Goal: Transaction & Acquisition: Download file/media

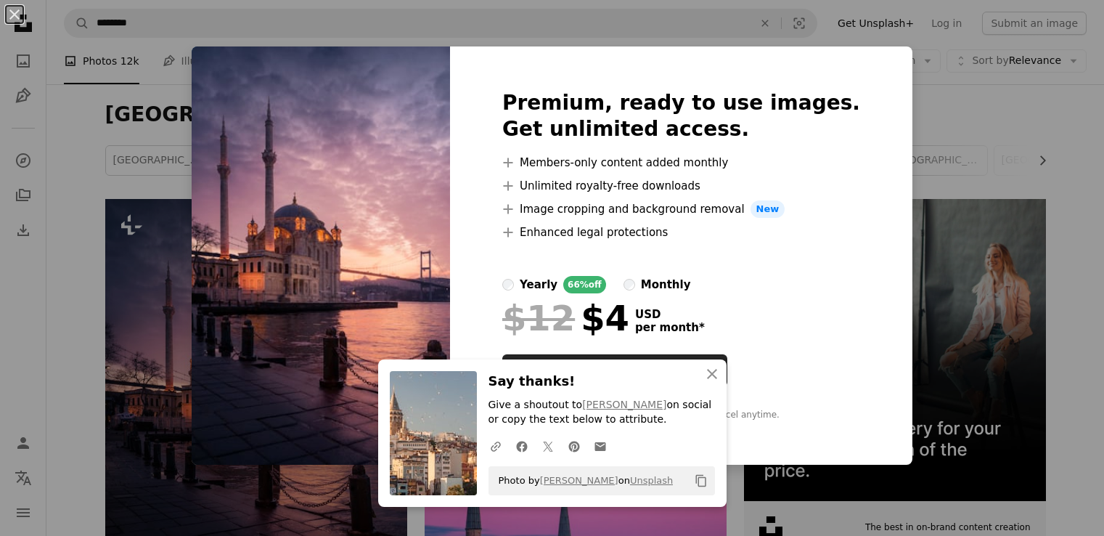
scroll to position [218, 0]
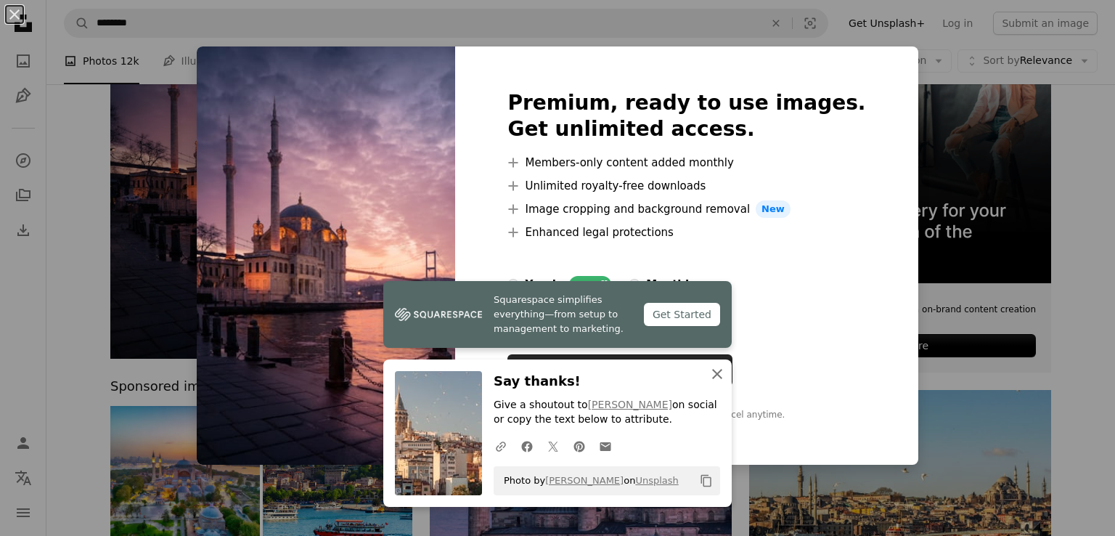
click at [712, 376] on icon "button" at bounding box center [717, 374] width 10 height 10
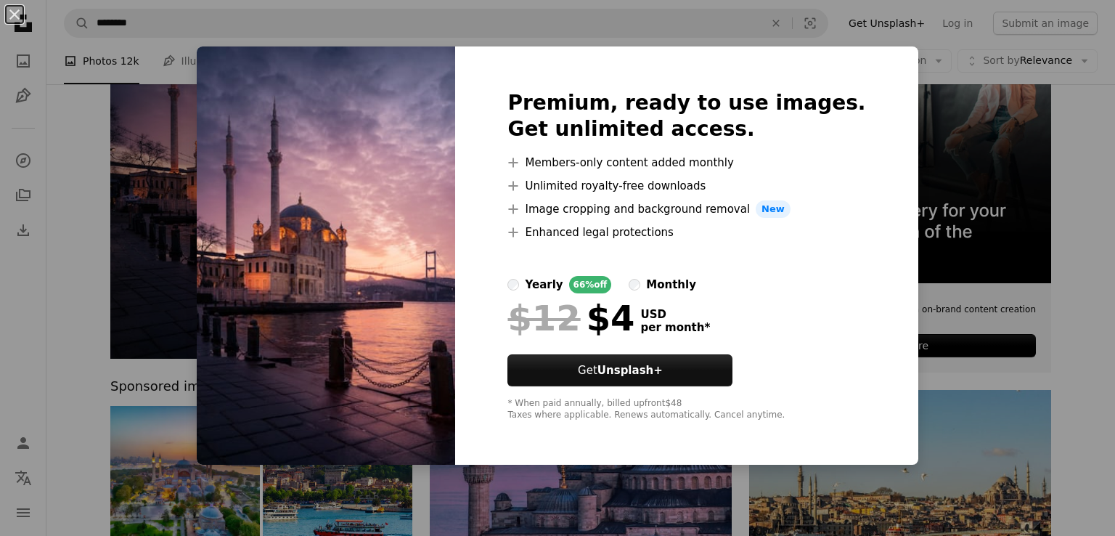
click at [1037, 97] on div "An X shape Premium, ready to use images. Get unlimited access. A plus sign Memb…" at bounding box center [557, 268] width 1115 height 536
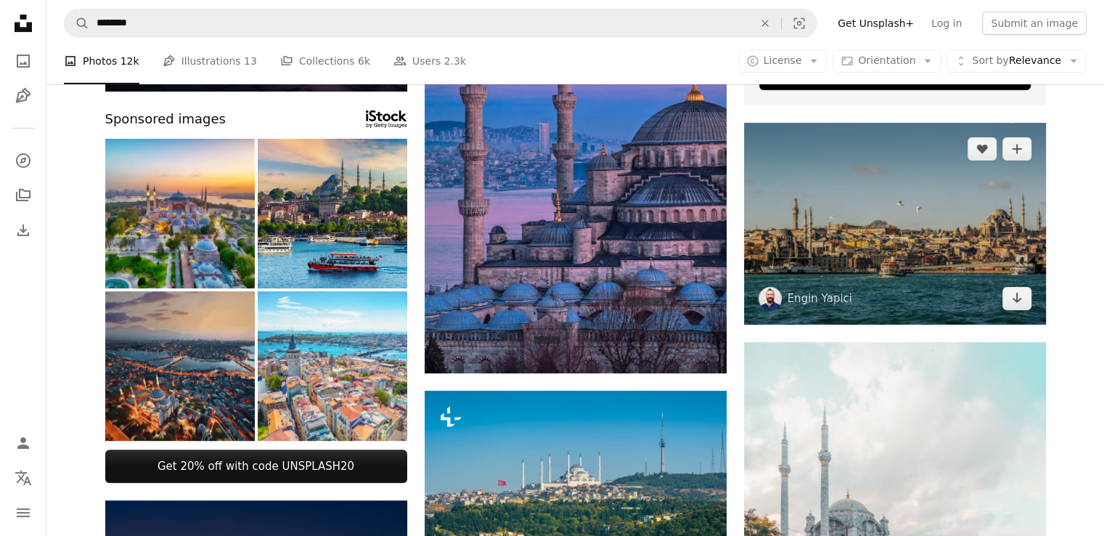
scroll to position [508, 0]
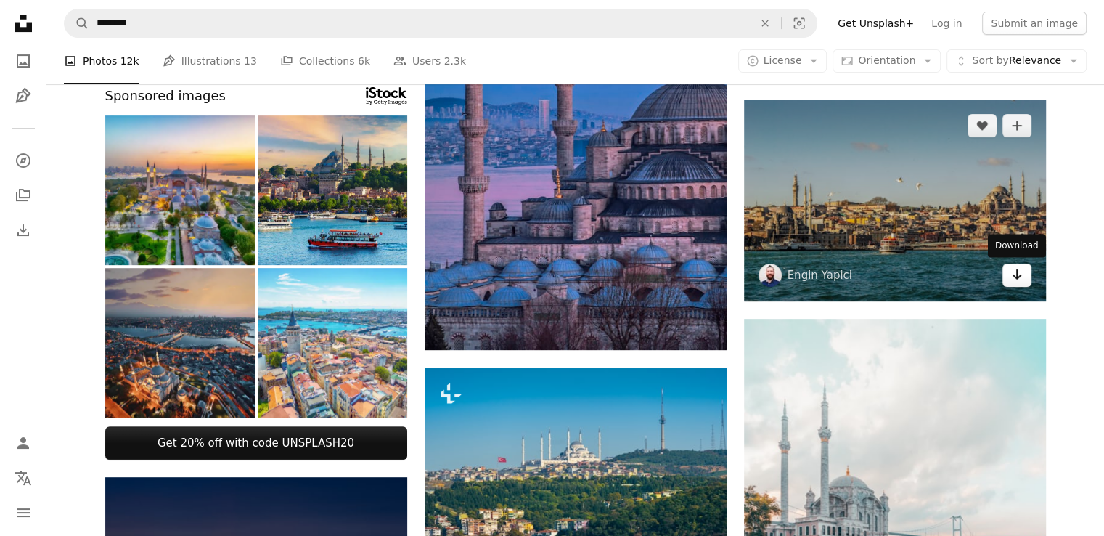
click at [1009, 280] on link "Arrow pointing down" at bounding box center [1017, 275] width 29 height 23
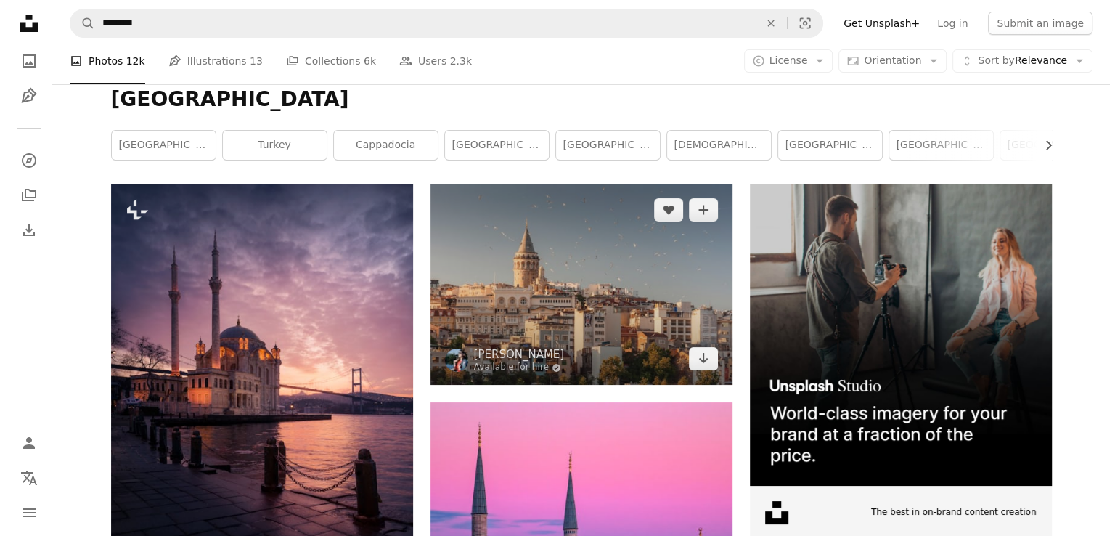
scroll to position [0, 0]
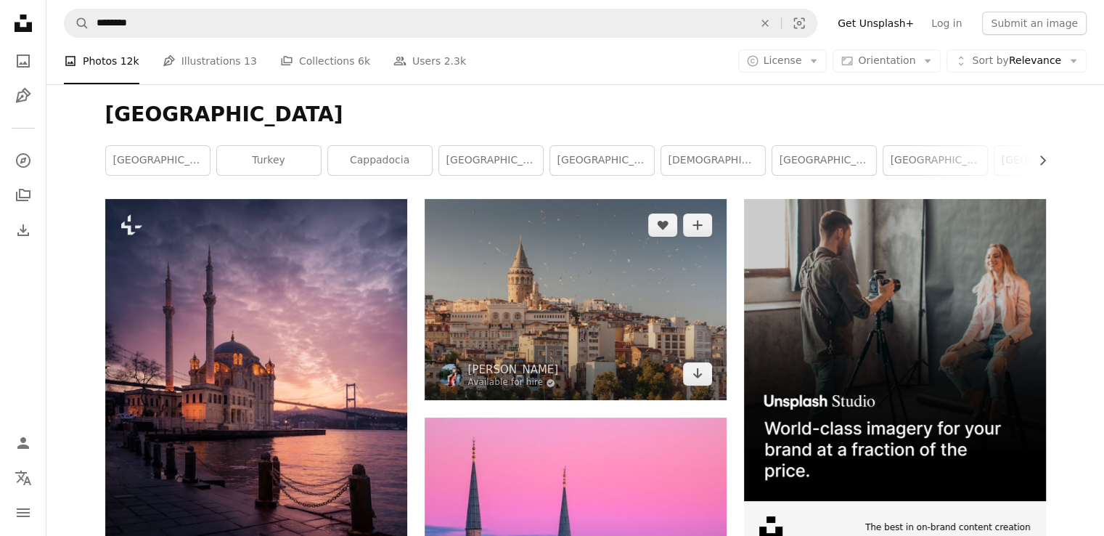
click at [599, 325] on img at bounding box center [576, 299] width 302 height 201
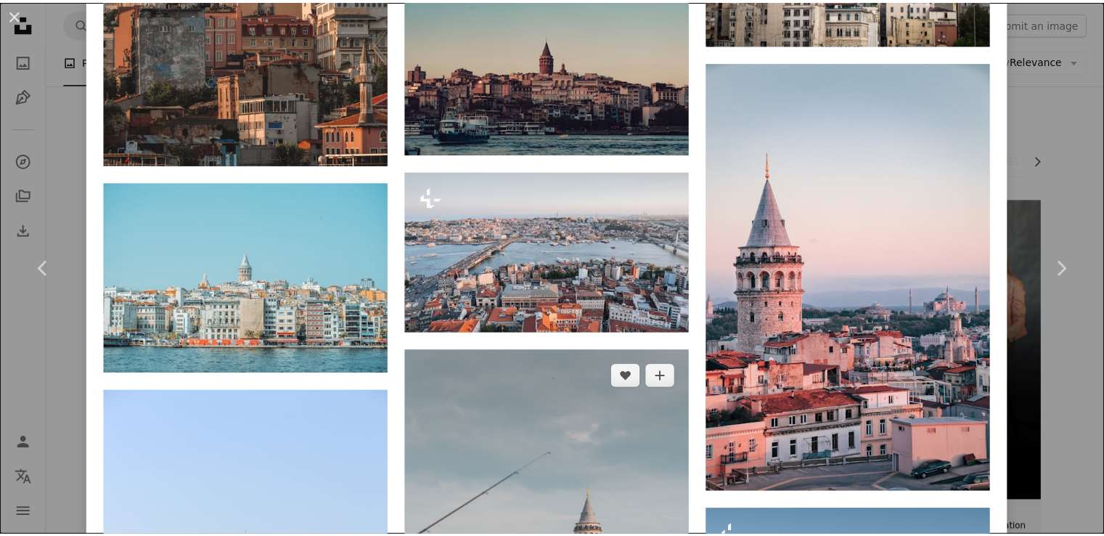
scroll to position [2033, 0]
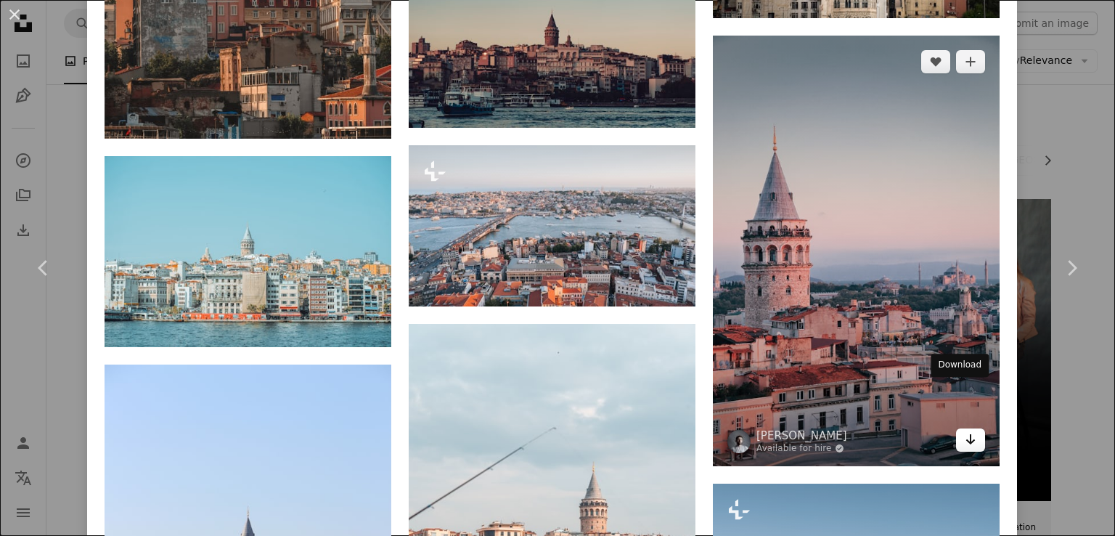
click at [956, 428] on link "Arrow pointing down" at bounding box center [970, 439] width 29 height 23
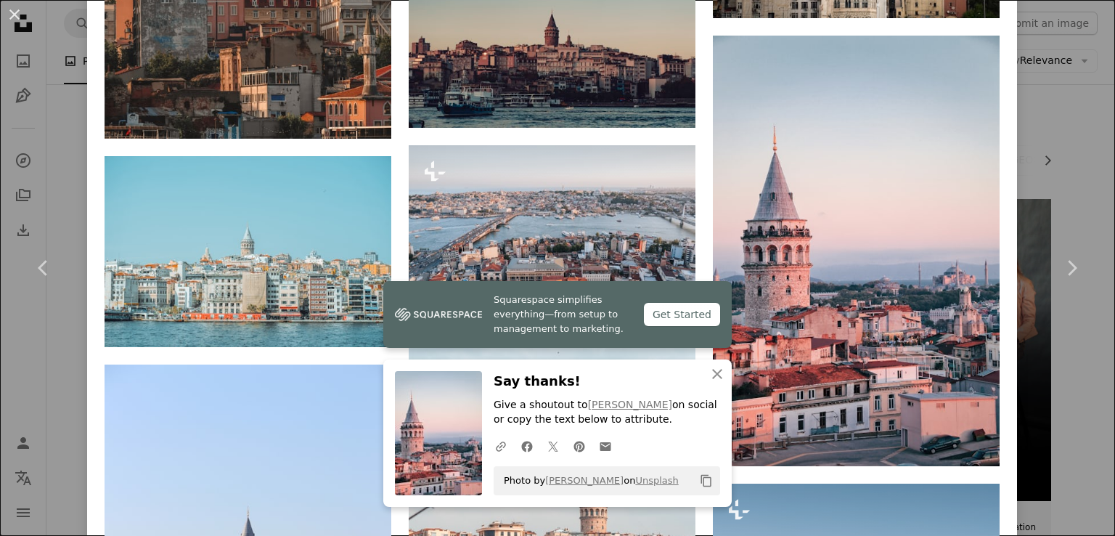
click at [1063, 38] on div "An X shape Chevron left Chevron right [PERSON_NAME] Available for hire A checkm…" at bounding box center [557, 268] width 1115 height 536
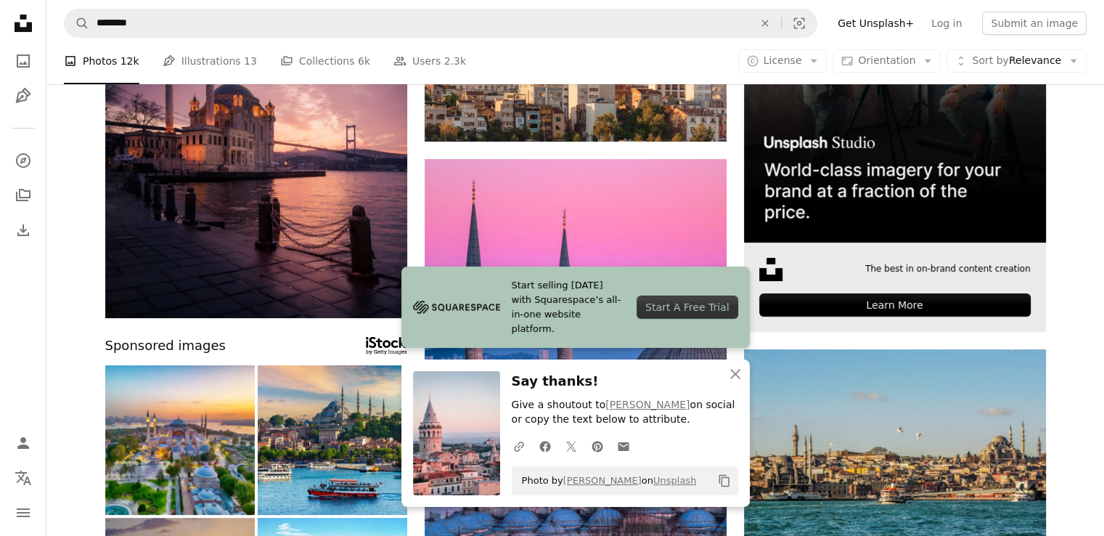
scroll to position [436, 0]
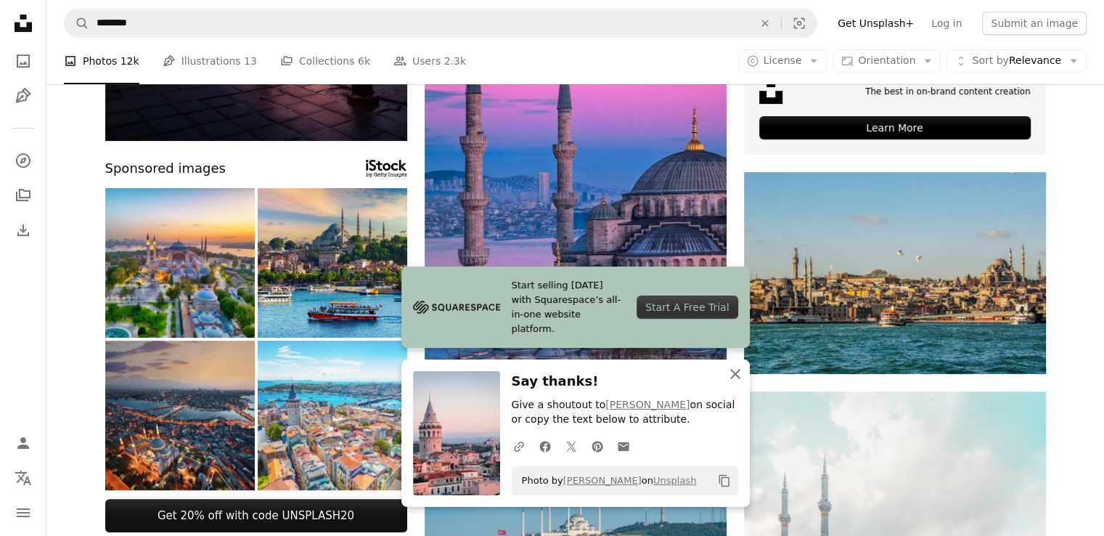
click at [736, 373] on icon "button" at bounding box center [736, 374] width 10 height 10
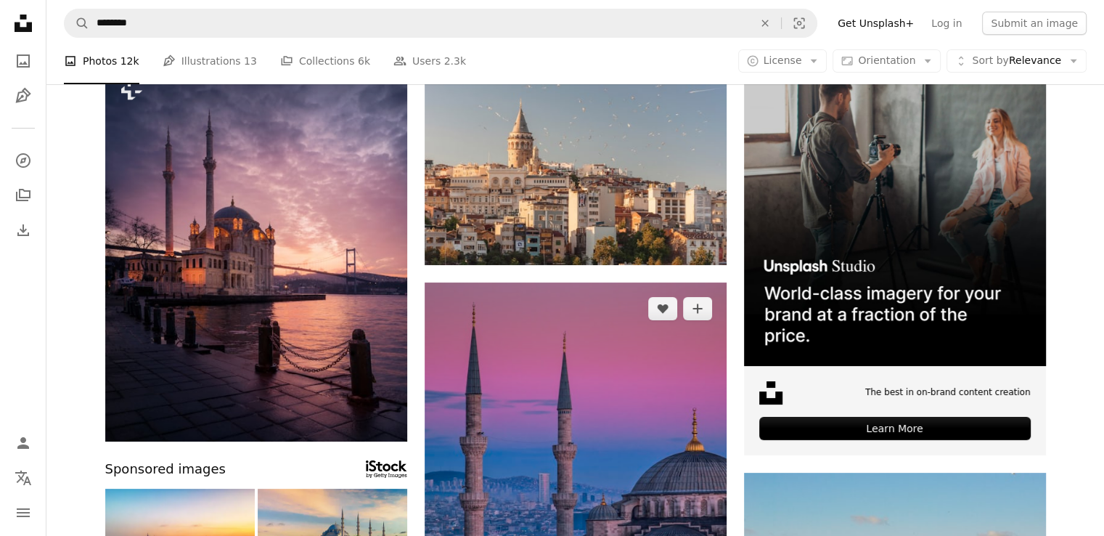
scroll to position [0, 0]
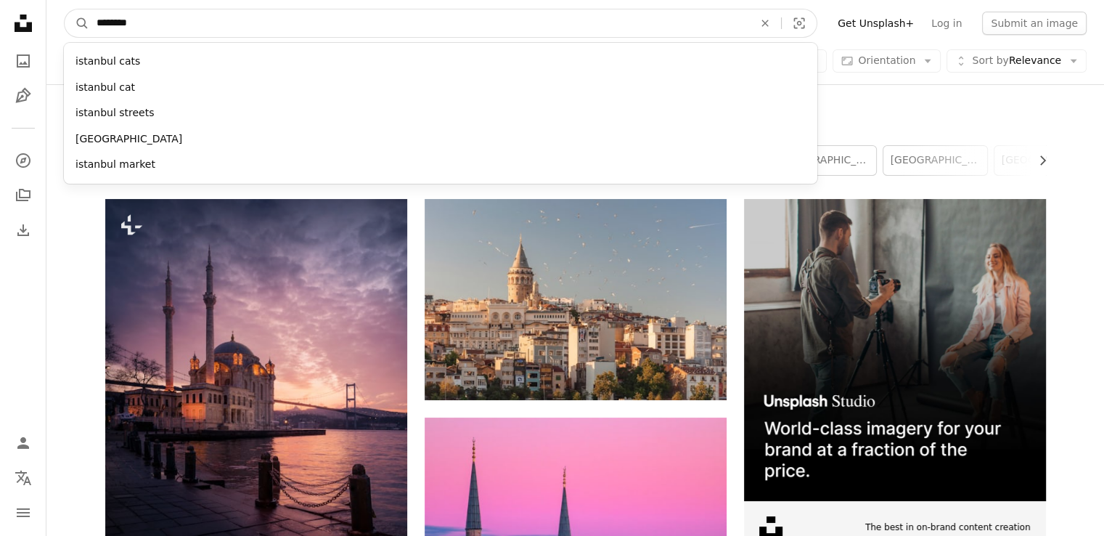
drag, startPoint x: 200, startPoint y: 19, endPoint x: 0, endPoint y: 35, distance: 201.1
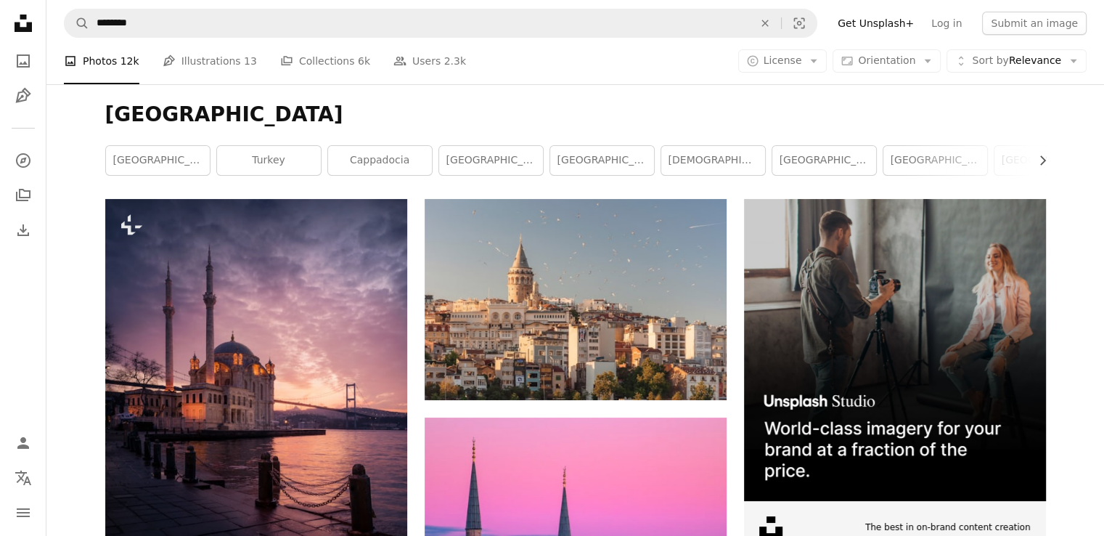
click at [475, 122] on h1 "[GEOGRAPHIC_DATA]" at bounding box center [575, 115] width 941 height 26
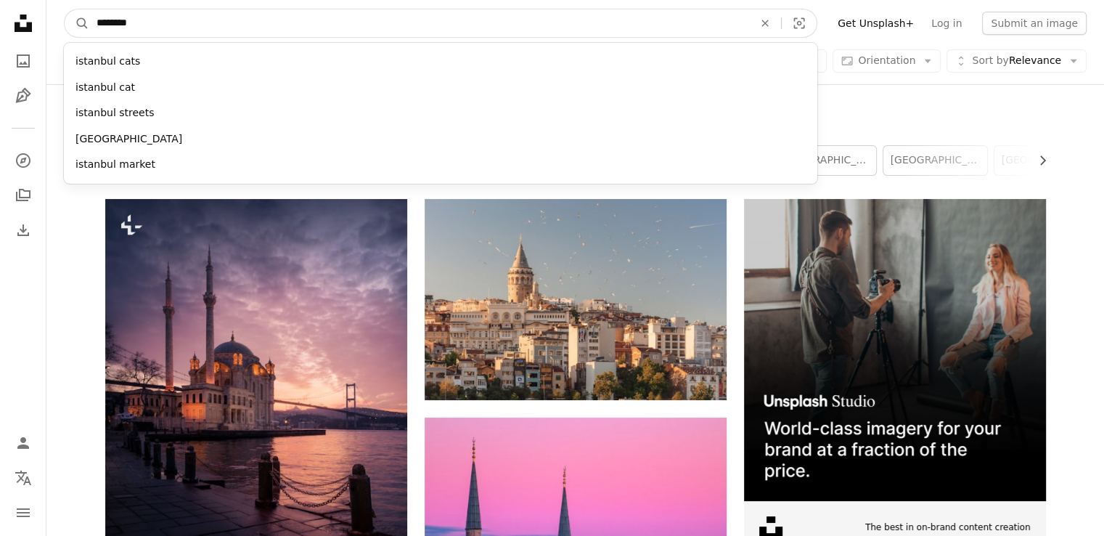
drag, startPoint x: 180, startPoint y: 17, endPoint x: 26, endPoint y: 17, distance: 153.9
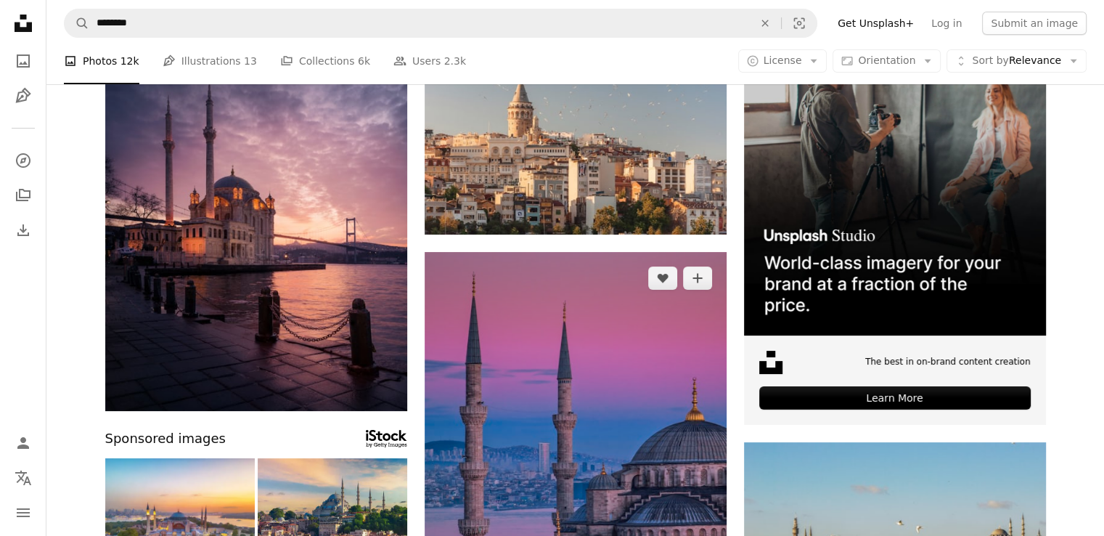
scroll to position [290, 0]
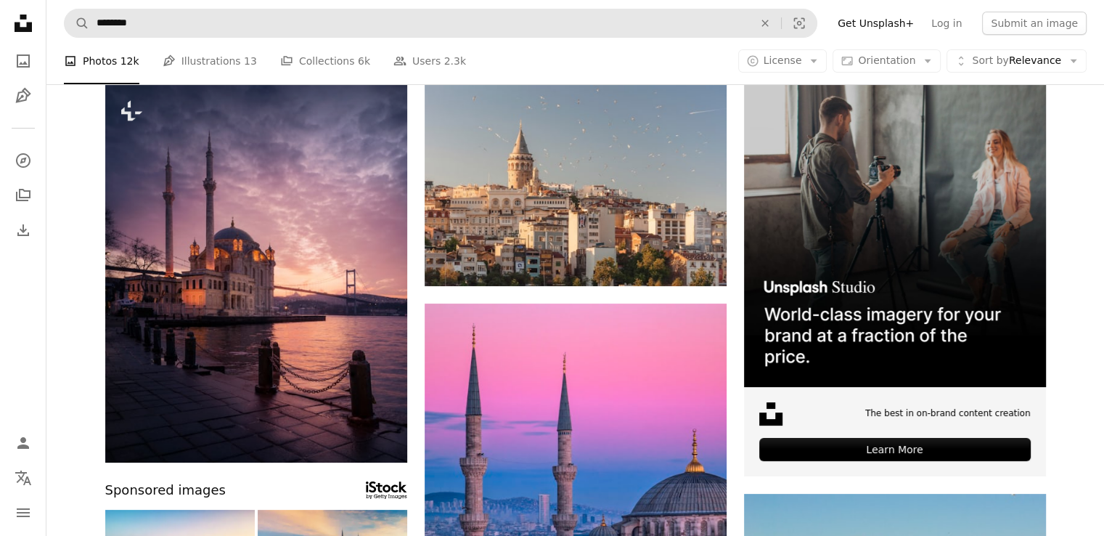
scroll to position [0, 0]
